Goal: Task Accomplishment & Management: Use online tool/utility

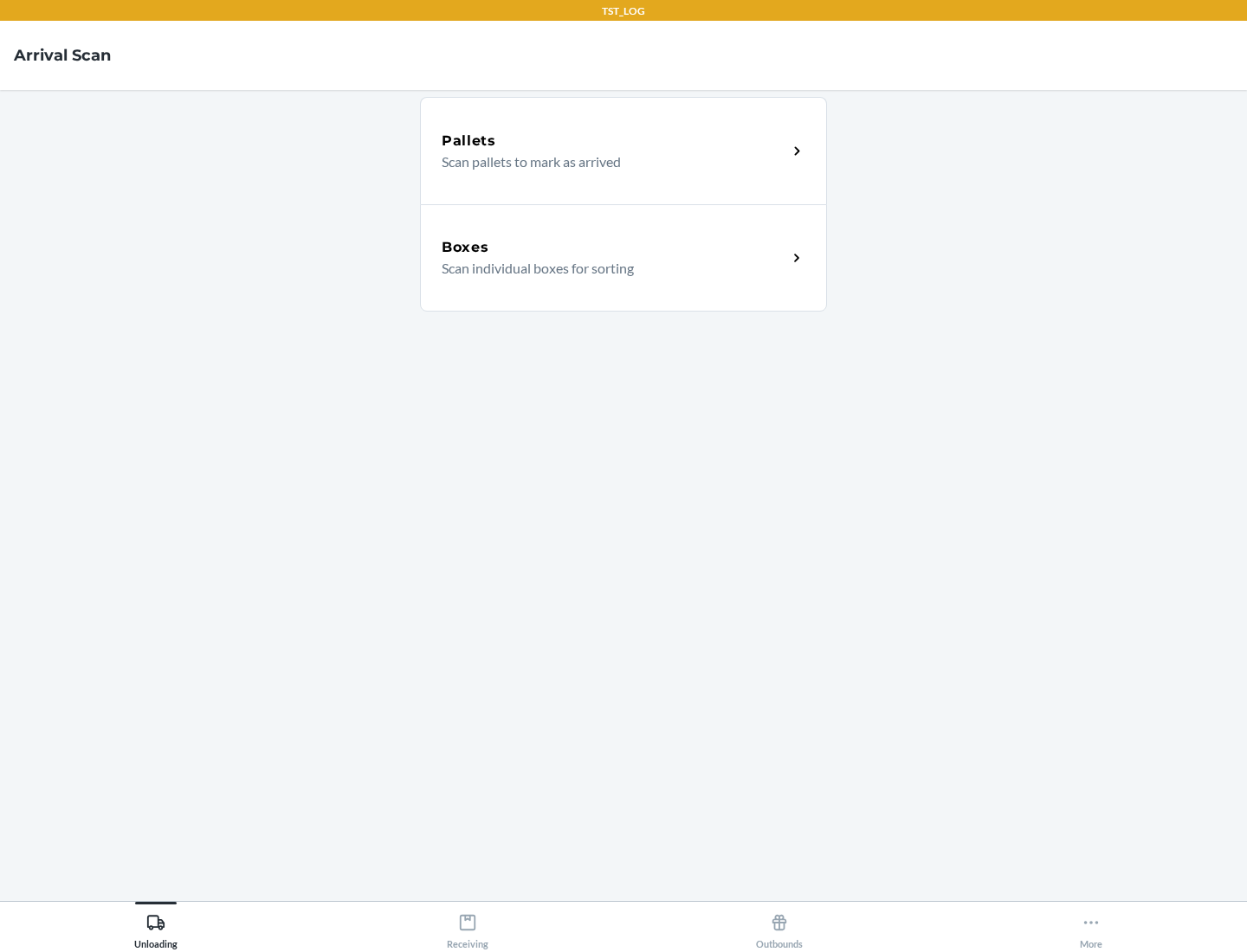
click at [614, 248] on div "Boxes" at bounding box center [614, 247] width 346 height 21
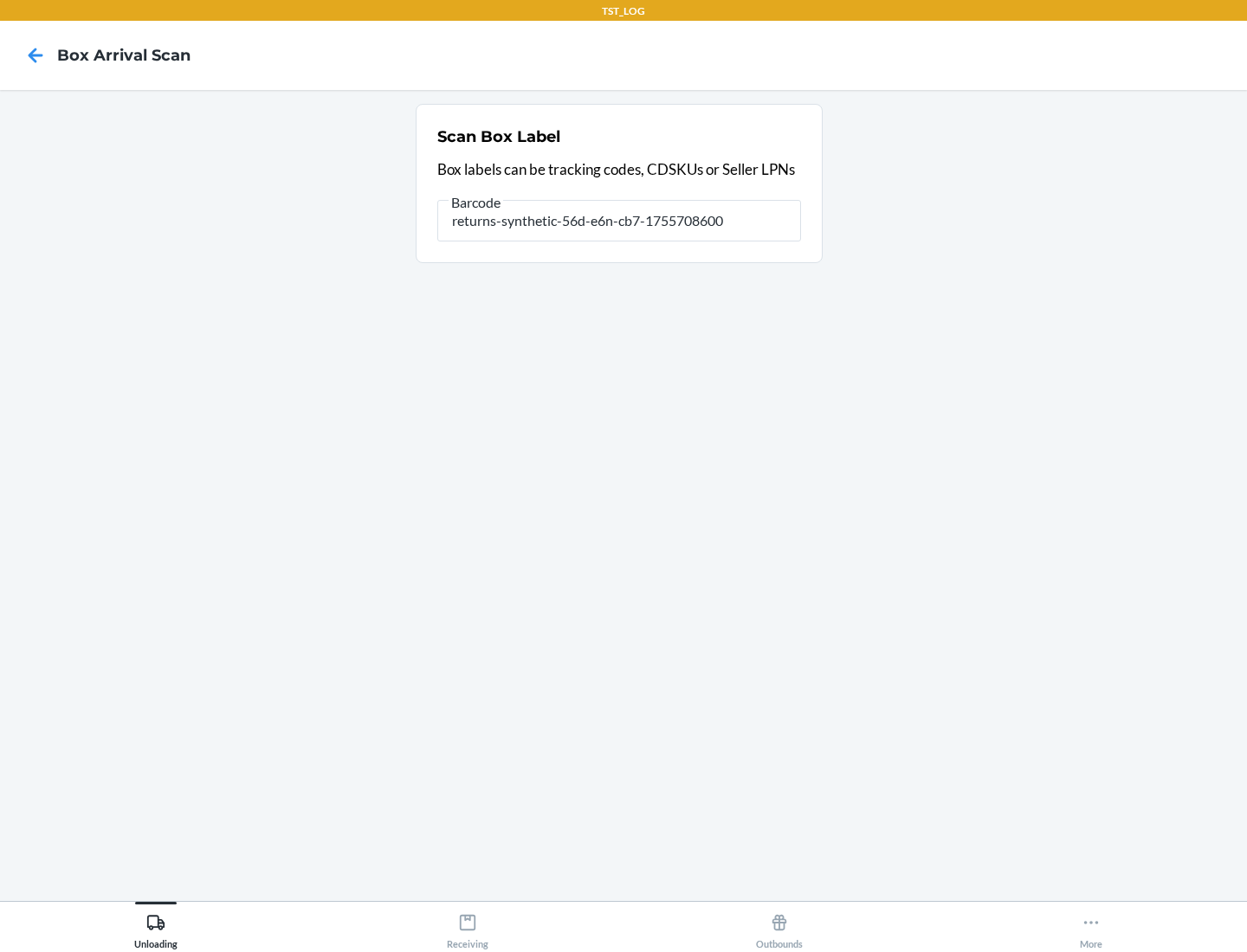
type input "returns-synthetic-56d-e6n-cb7-1755708600"
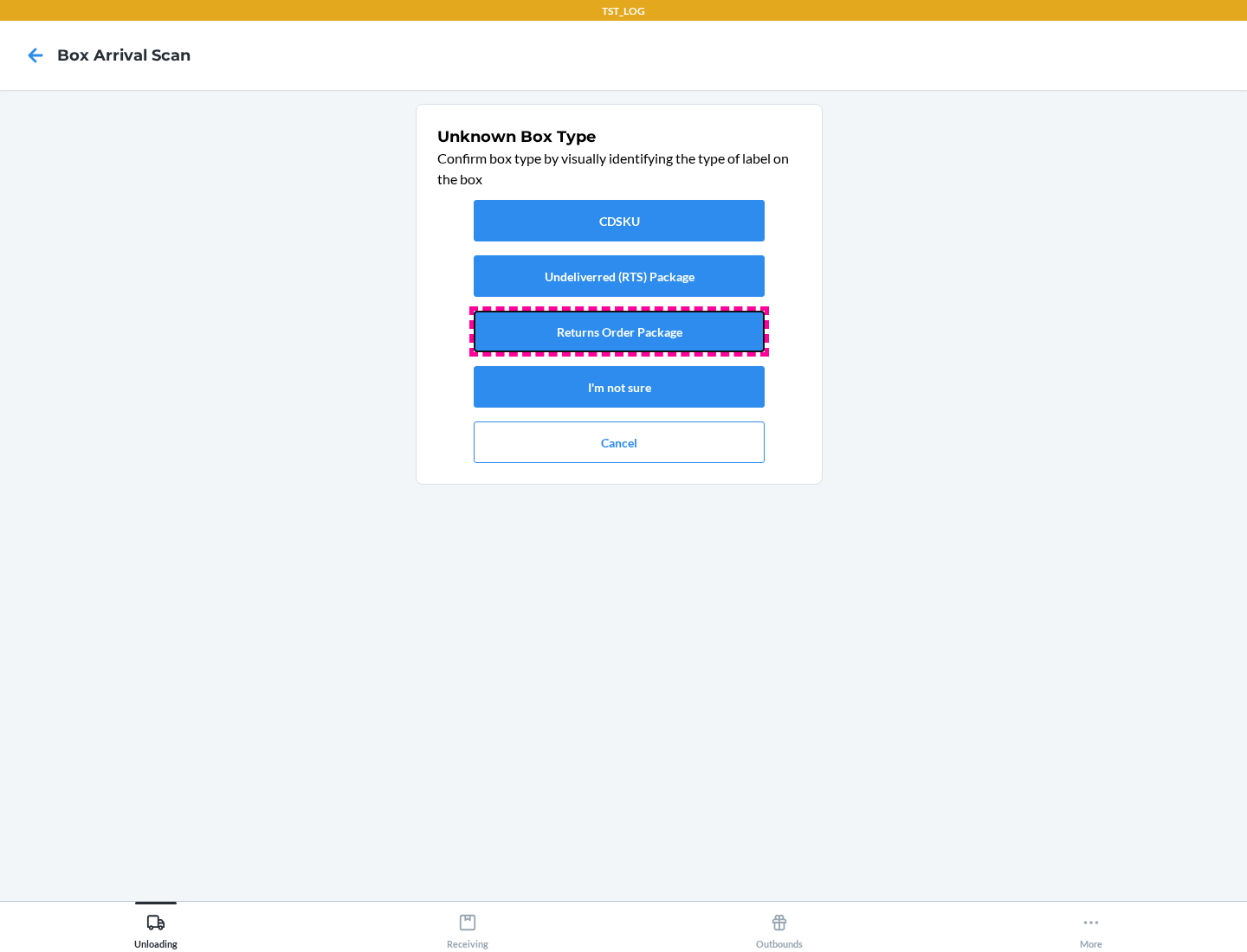
click at [619, 332] on button "Returns Order Package" at bounding box center [619, 332] width 291 height 42
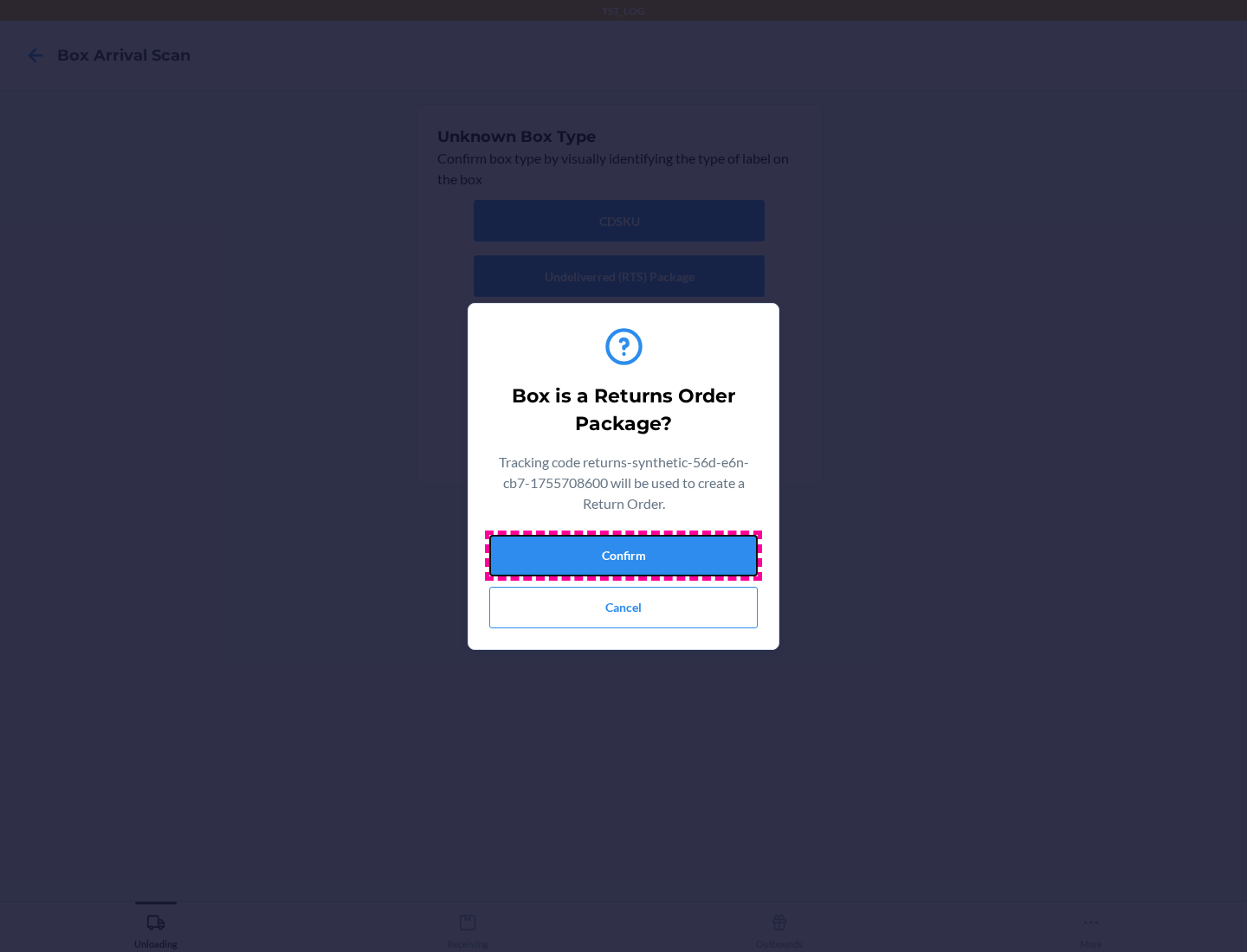
click at [623, 555] on button "Confirm" at bounding box center [623, 556] width 268 height 42
